Goal: Task Accomplishment & Management: Manage account settings

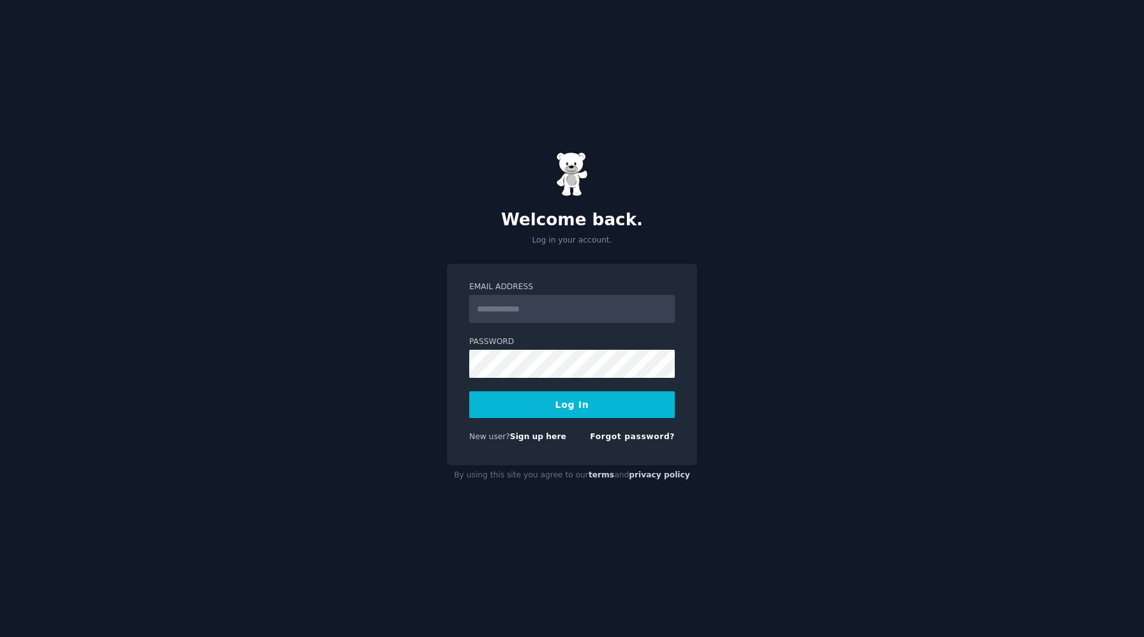
click at [541, 314] on input "Email Address" at bounding box center [572, 309] width 206 height 28
type input "**********"
click at [580, 409] on button "Log In" at bounding box center [572, 404] width 206 height 27
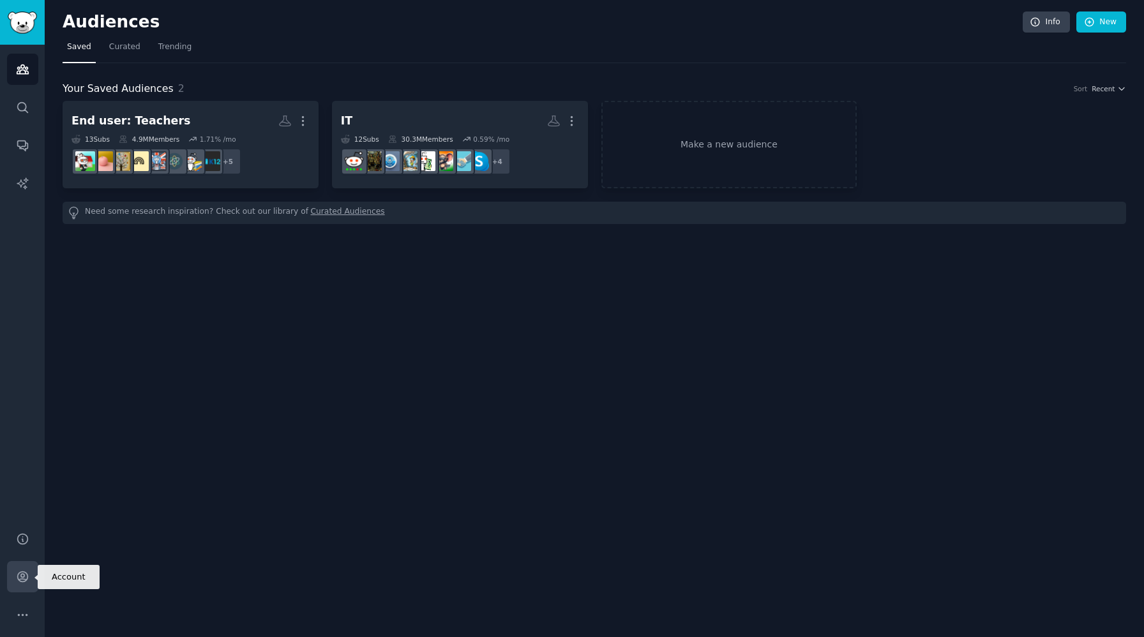
click at [20, 572] on icon "Sidebar" at bounding box center [22, 576] width 13 height 13
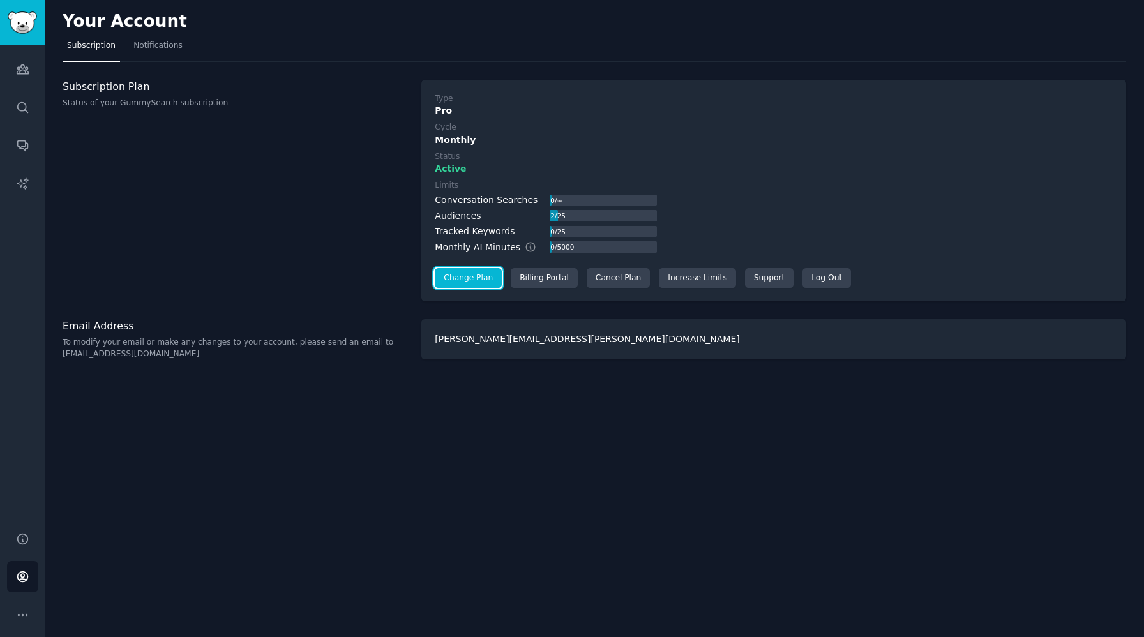
click at [451, 279] on link "Change Plan" at bounding box center [468, 278] width 67 height 20
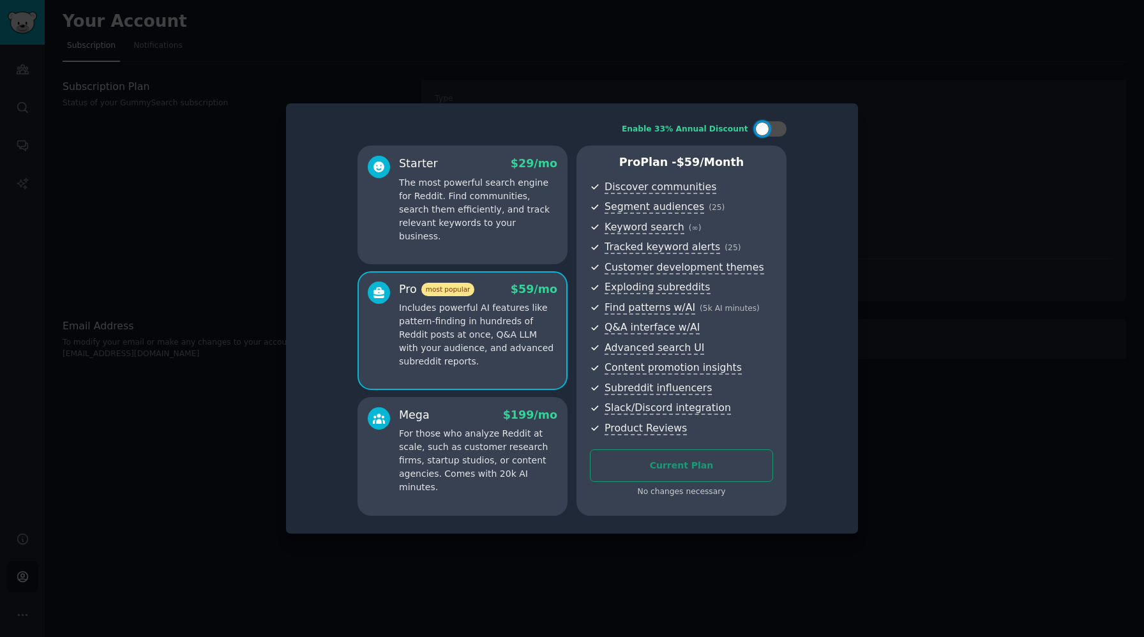
click at [769, 56] on div at bounding box center [572, 318] width 1144 height 637
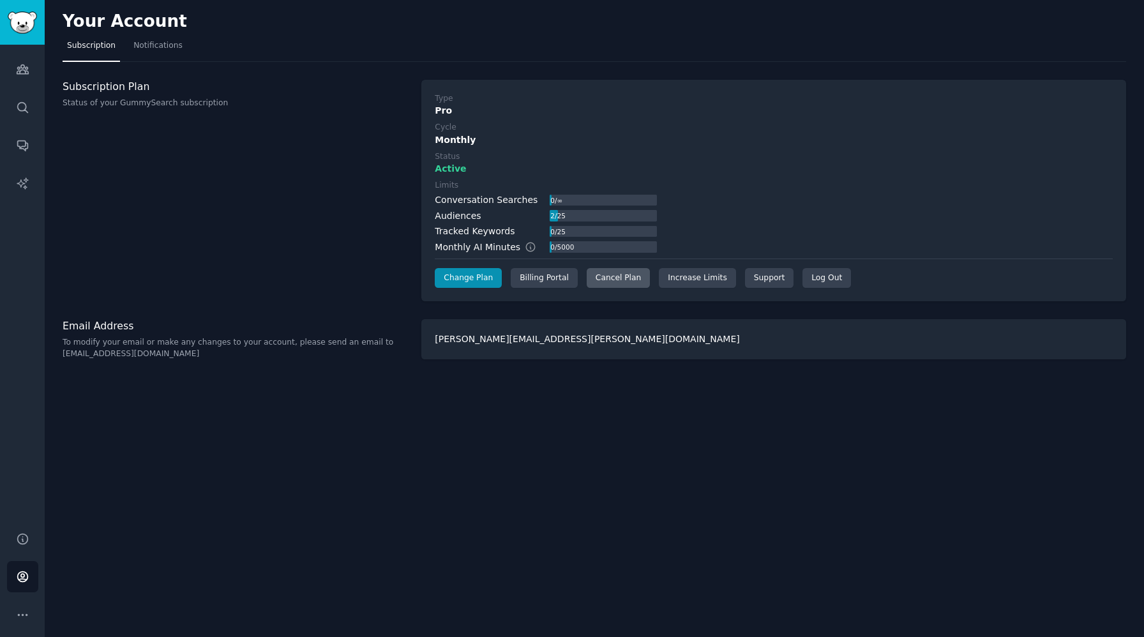
click at [624, 278] on div "Cancel Plan" at bounding box center [618, 278] width 63 height 20
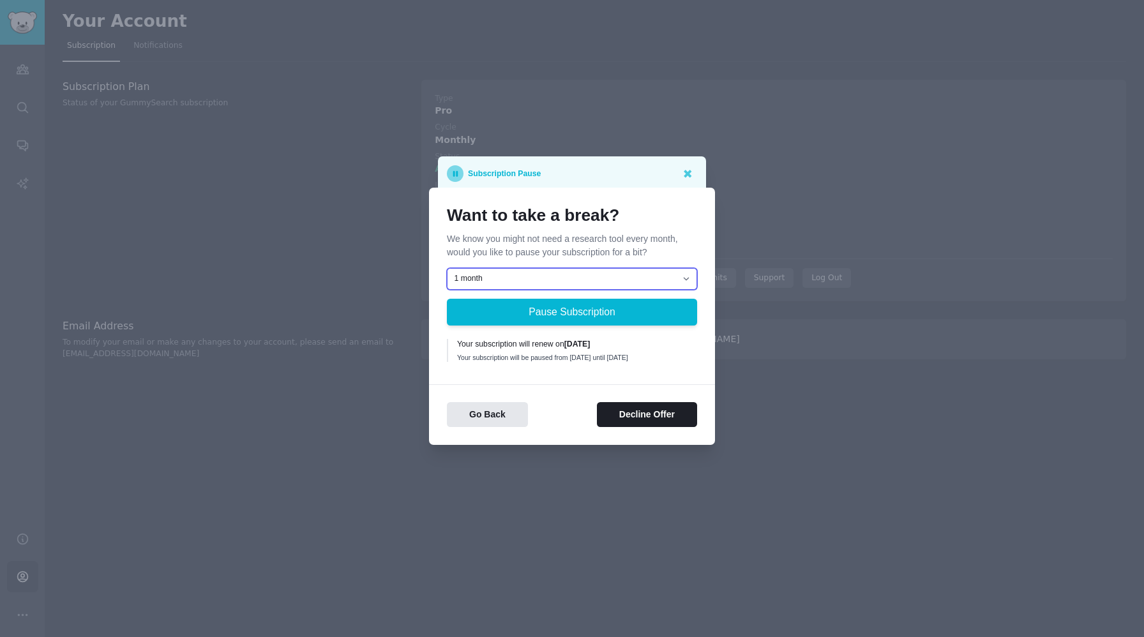
click at [612, 271] on select "1 month 2 months 3 months Choose a custom date to resume" at bounding box center [572, 279] width 250 height 22
click at [447, 268] on select "1 month 2 months 3 months Choose a custom date to resume" at bounding box center [572, 279] width 250 height 22
click at [658, 420] on button "Decline Offer" at bounding box center [647, 414] width 100 height 25
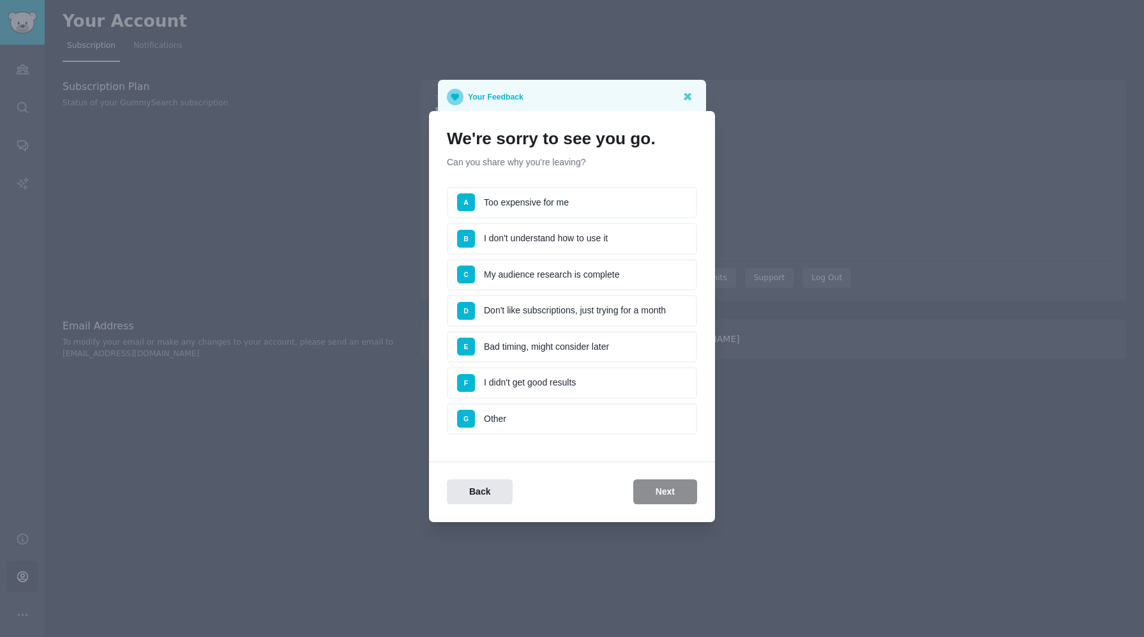
click at [580, 343] on li "E Bad timing, might consider later" at bounding box center [572, 347] width 250 height 32
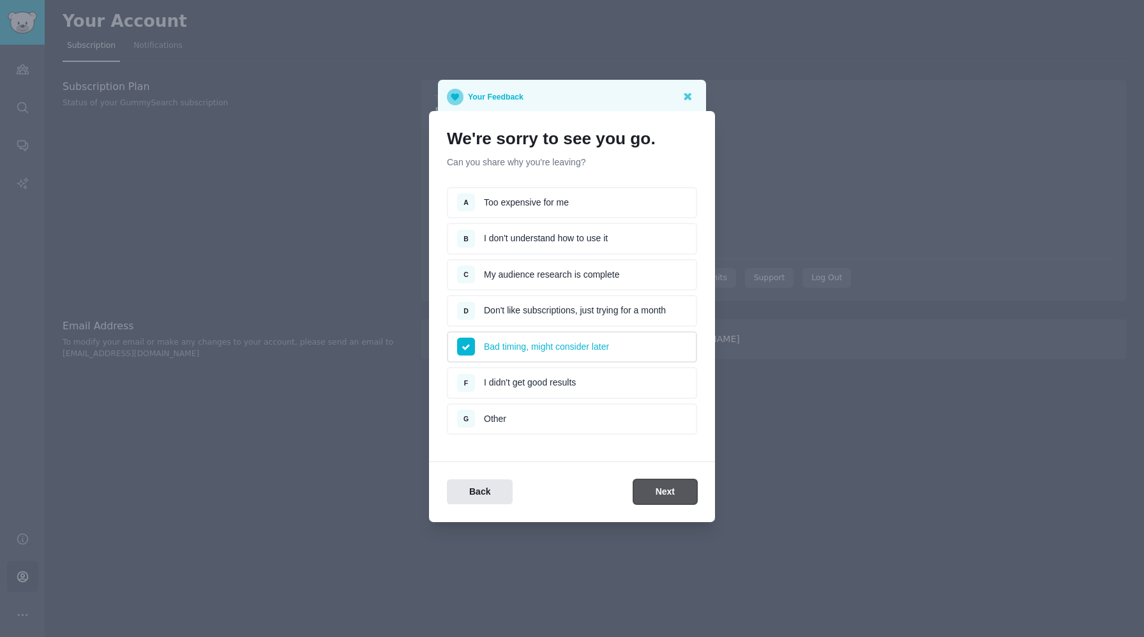
click at [649, 485] on button "Next" at bounding box center [665, 492] width 64 height 25
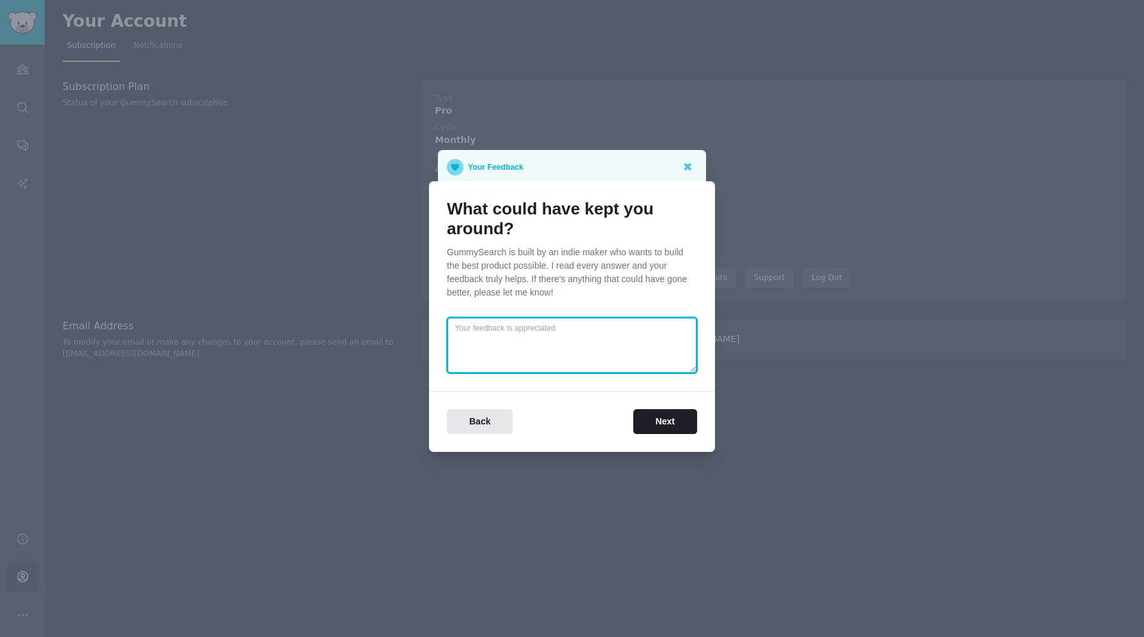
click at [499, 335] on textarea at bounding box center [572, 345] width 250 height 56
type textarea "Just not using it enough to justify the spend"
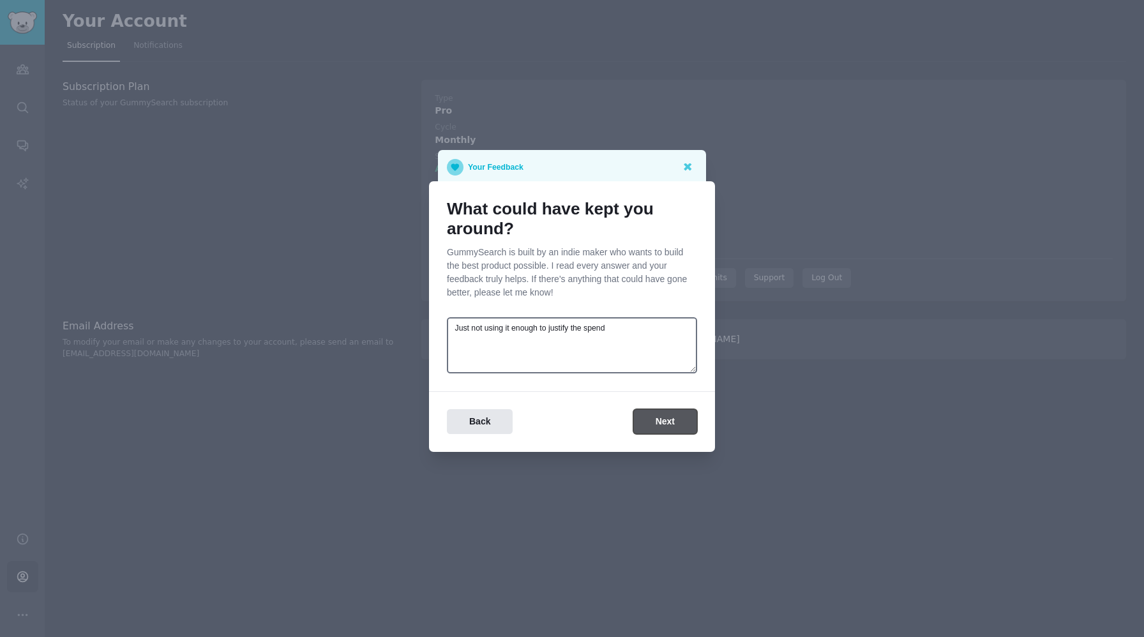
click at [670, 425] on button "Next" at bounding box center [665, 421] width 64 height 25
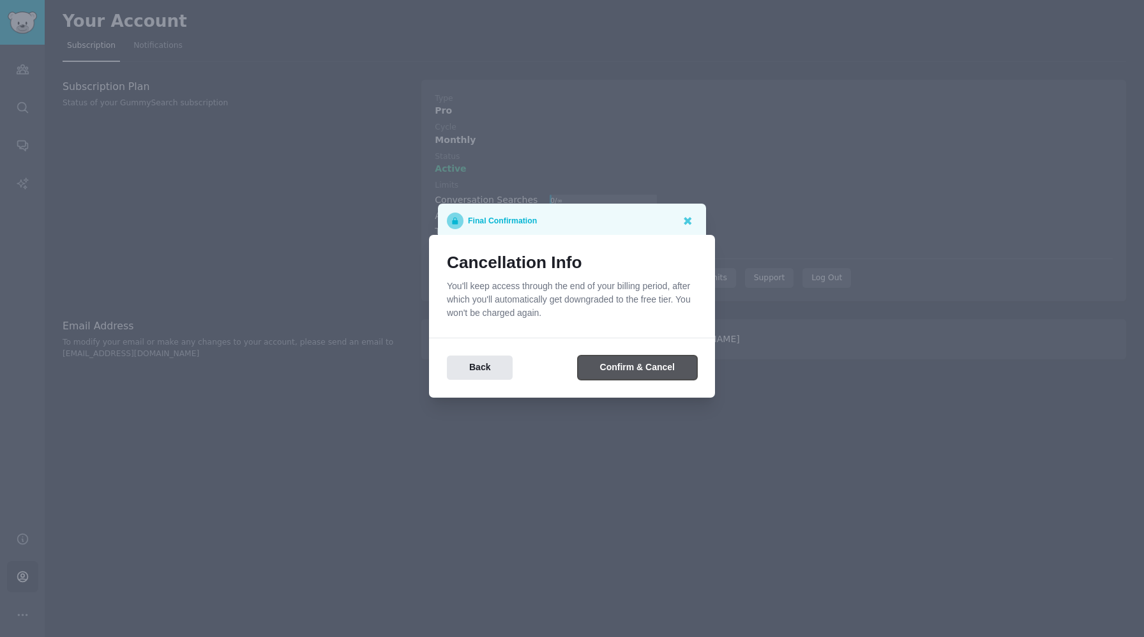
click at [651, 375] on button "Confirm & Cancel" at bounding box center [637, 368] width 119 height 25
